Goal: Ask a question

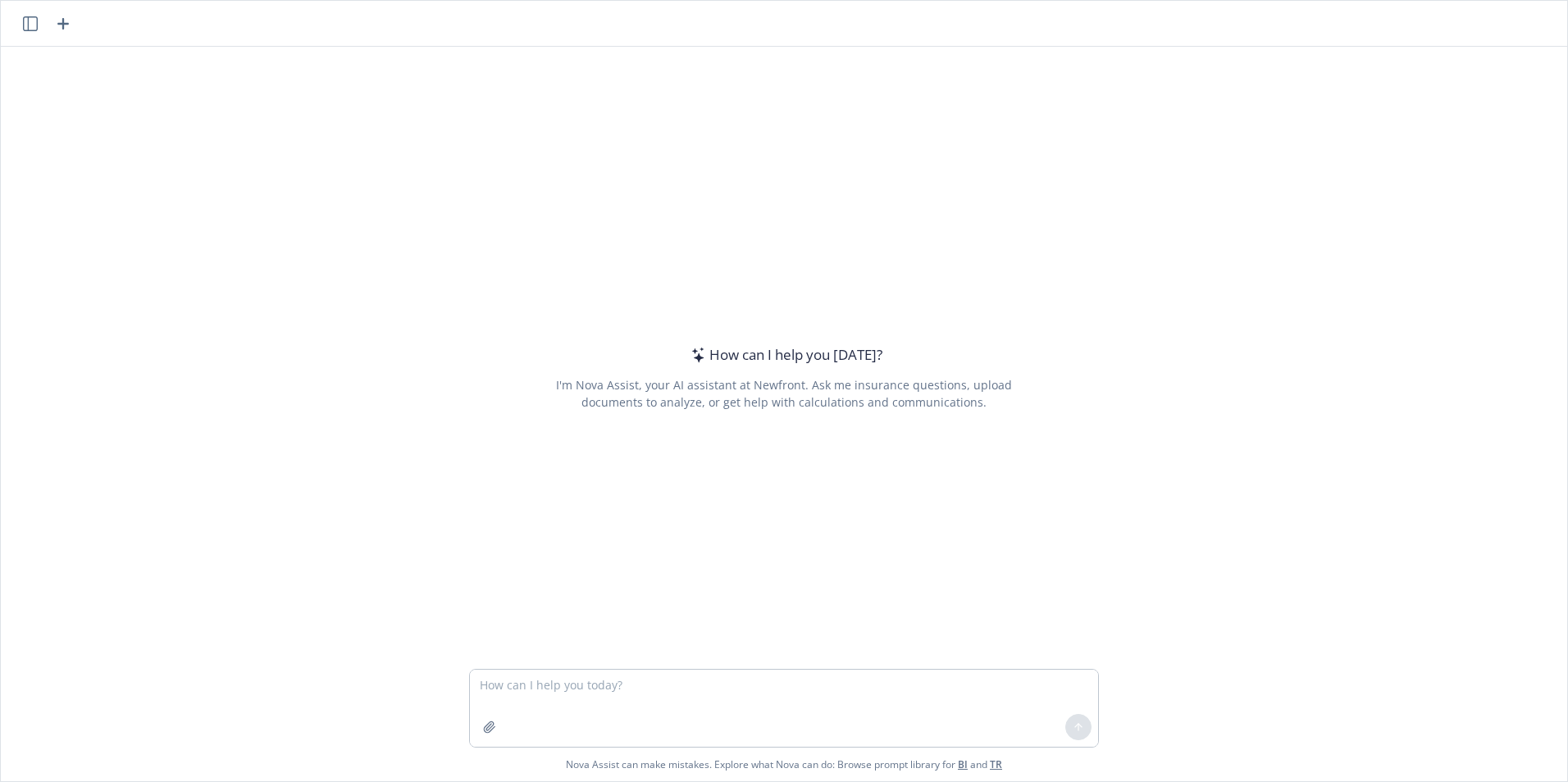
click at [536, 686] on textarea at bounding box center [784, 709] width 629 height 77
type textarea "Is the Nuveen Large Cap G Idx a social responsibility fund?"
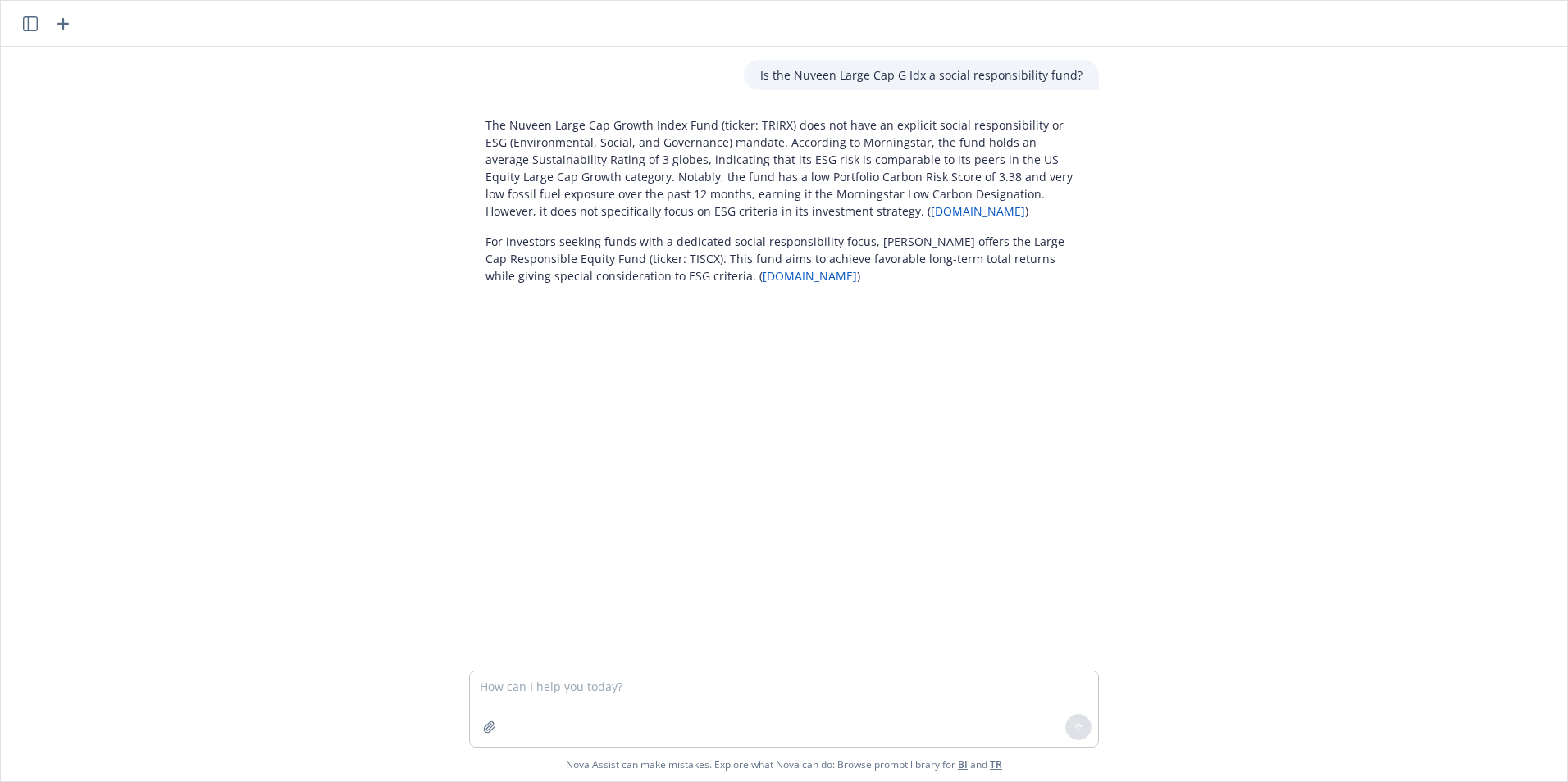
click at [1512, 68] on div "Is the Nuveen Large Cap G Idx a social responsibility fund? The Nuveen Large Ca…" at bounding box center [784, 359] width 1567 height 624
